Goal: Find specific page/section

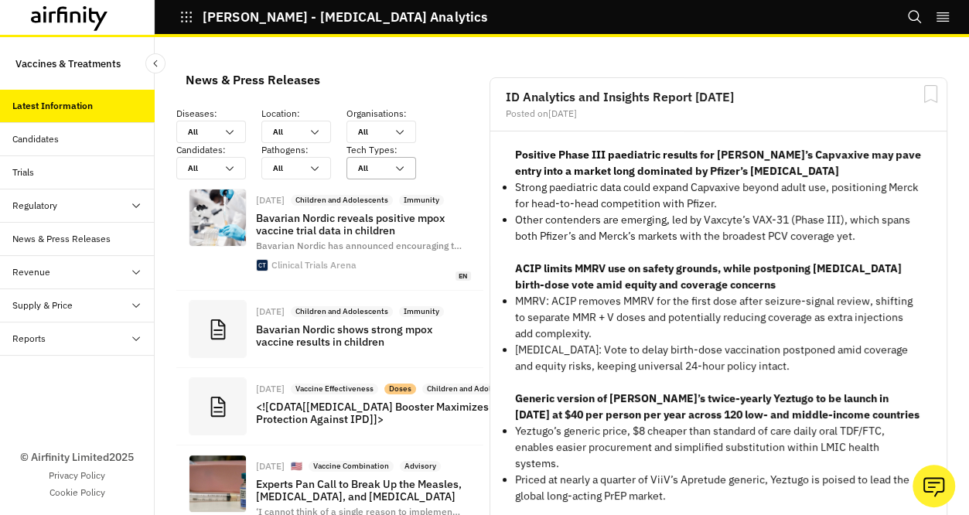
scroll to position [1351, 453]
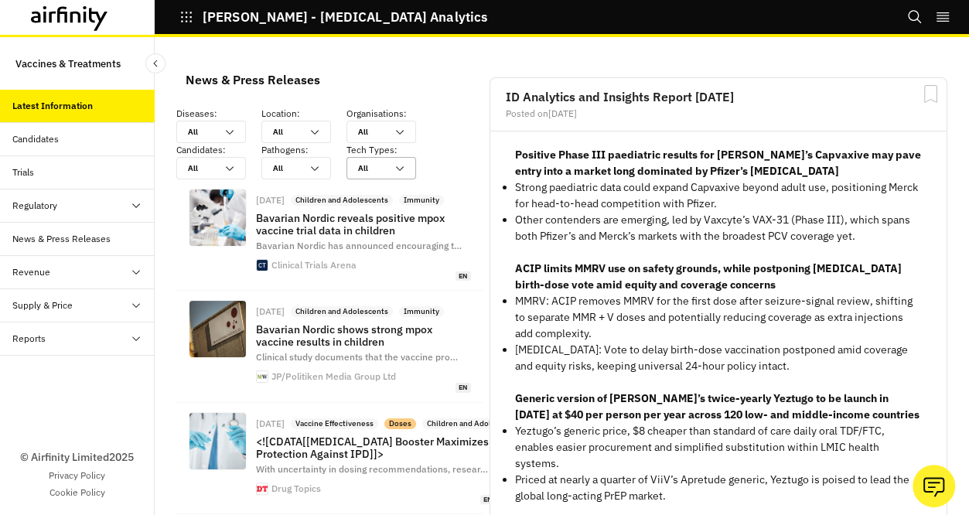
click at [62, 145] on div "Candidates" at bounding box center [83, 139] width 142 height 14
